Goal: Information Seeking & Learning: Check status

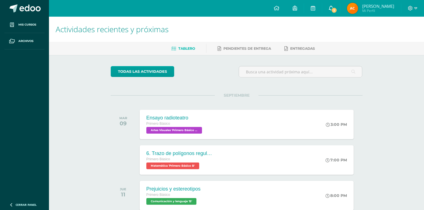
click at [326, 5] on link "2" at bounding box center [331, 8] width 18 height 17
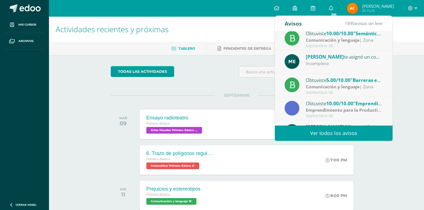
scroll to position [67, 0]
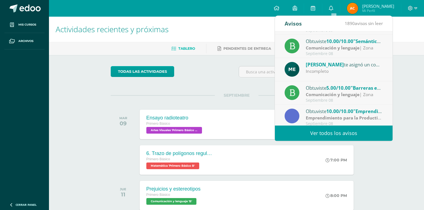
click at [359, 87] on span ""Barreras en la comunicación"" at bounding box center [385, 88] width 70 height 6
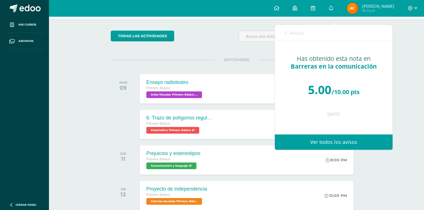
scroll to position [0, 0]
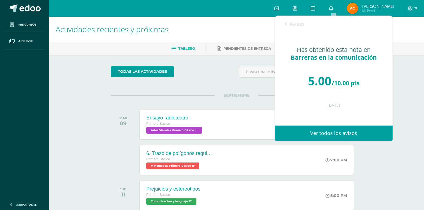
click at [285, 23] on icon at bounding box center [285, 24] width 2 height 4
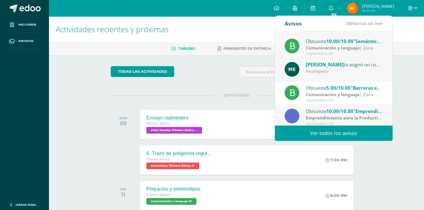
click at [320, 72] on div "Incompleto" at bounding box center [343, 71] width 77 height 6
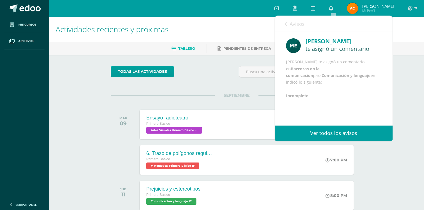
click at [287, 23] on link "Avisos" at bounding box center [294, 24] width 20 height 16
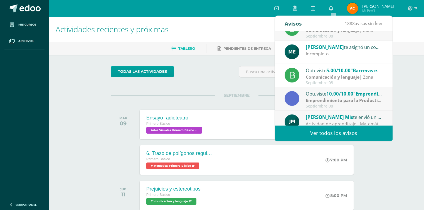
scroll to position [92, 0]
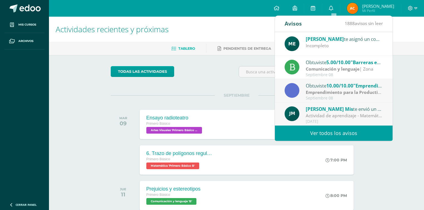
click at [350, 68] on strong "Comunicación y lenguaje" at bounding box center [332, 69] width 54 height 6
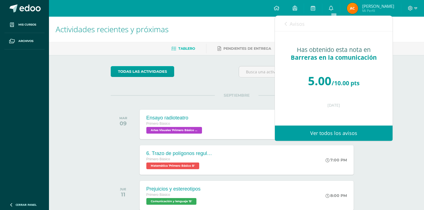
click at [280, 33] on div "Has obtenido esta nota en Barreras en la comunicación 5.00 /10.00 pts [DATE]" at bounding box center [334, 74] width 118 height 86
click at [249, 29] on h1 "Actividades recientes y próximas" at bounding box center [236, 29] width 361 height 25
